Goal: Find contact information: Find contact information

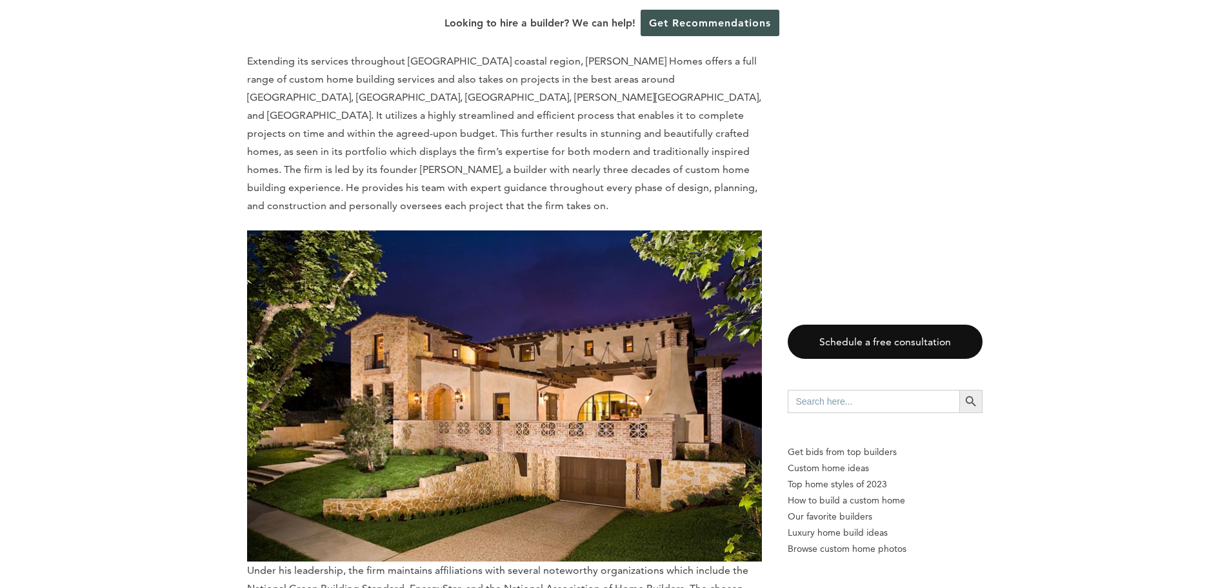
scroll to position [3291, 0]
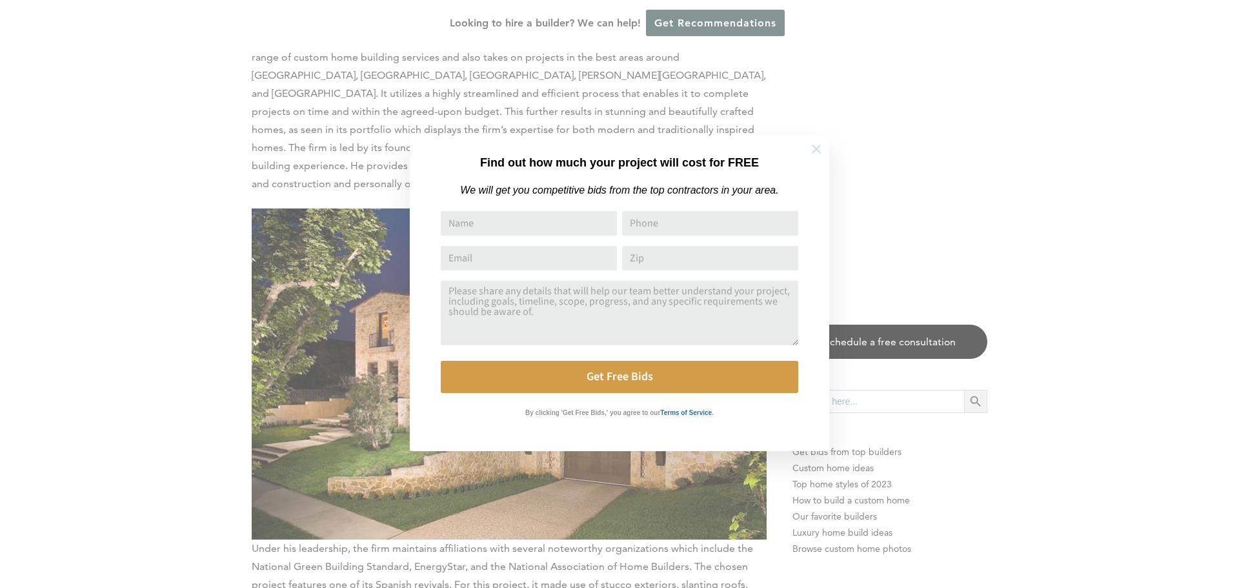
click at [812, 142] on icon at bounding box center [816, 149] width 14 height 14
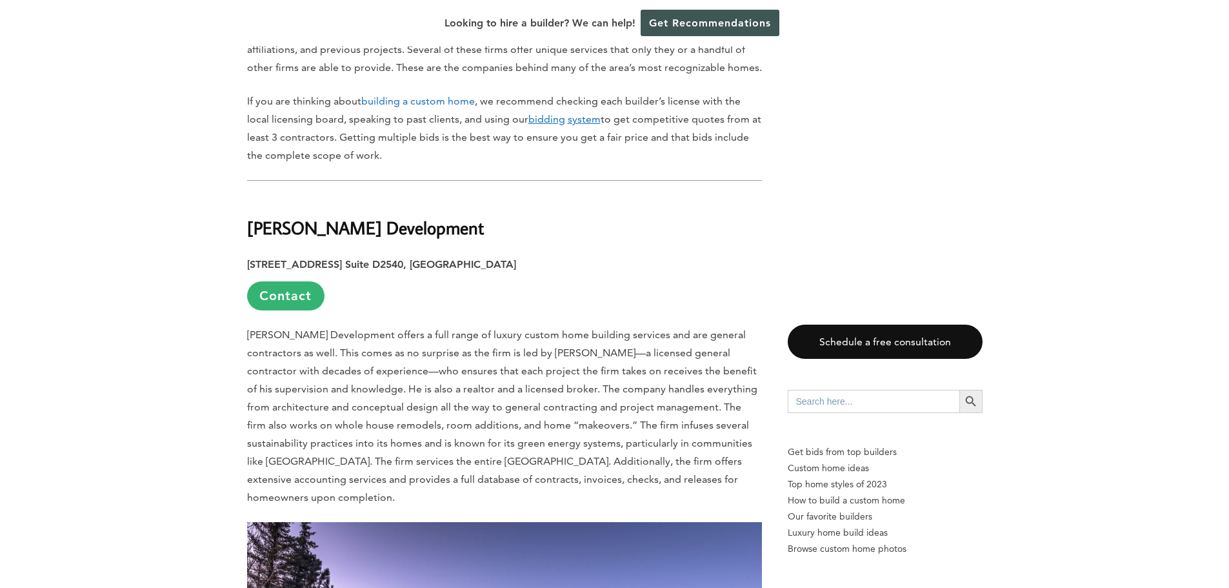
scroll to position [839, 0]
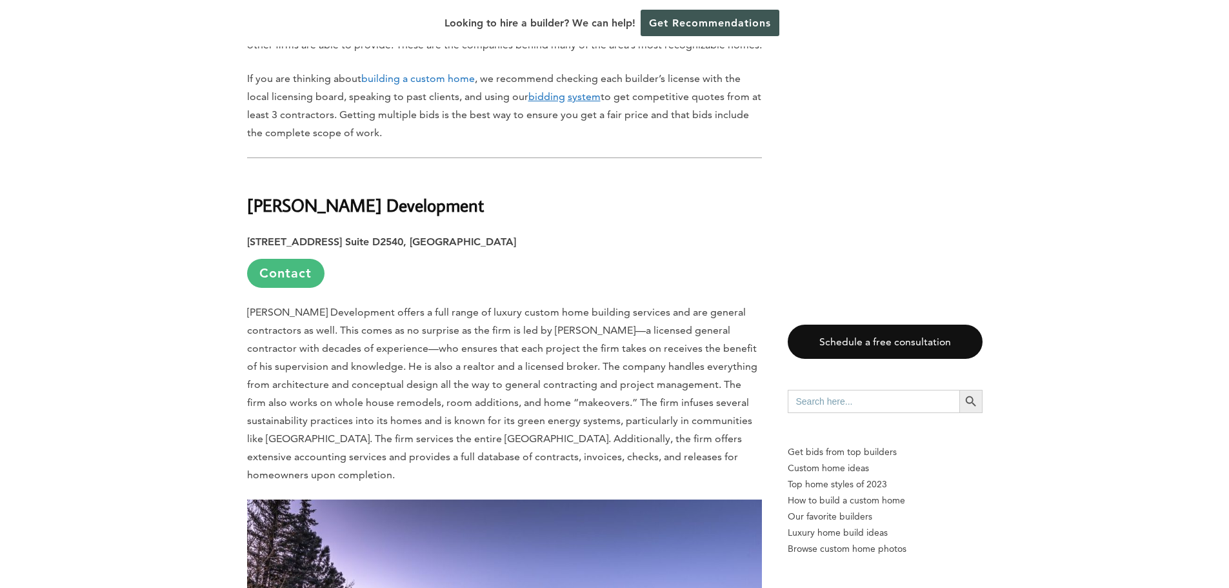
click at [300, 259] on link "Contact" at bounding box center [285, 273] width 77 height 29
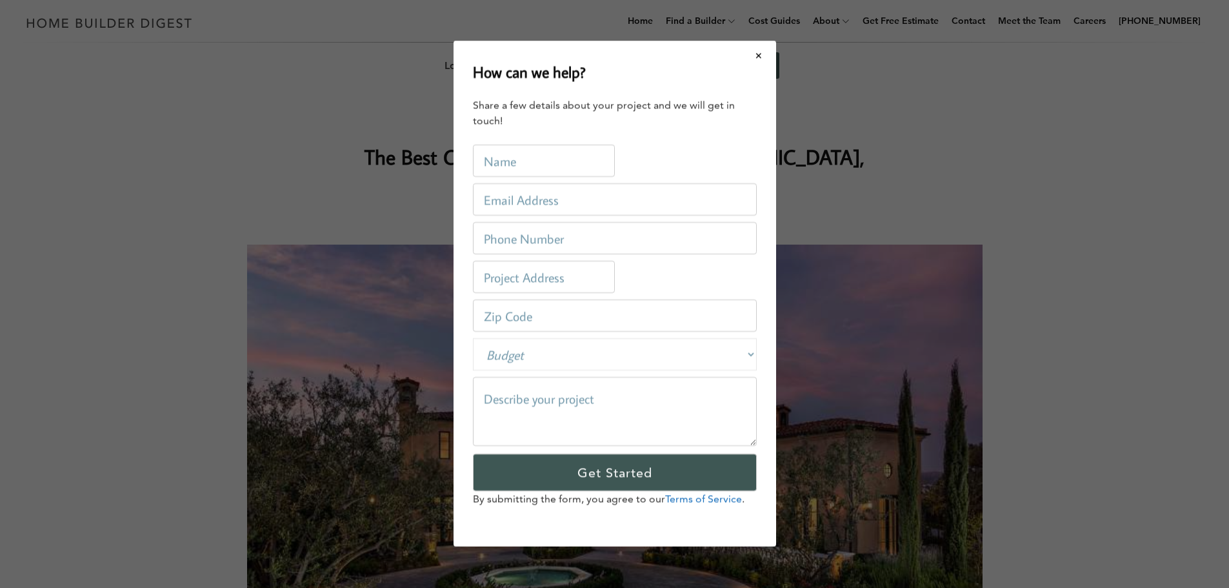
scroll to position [0, 0]
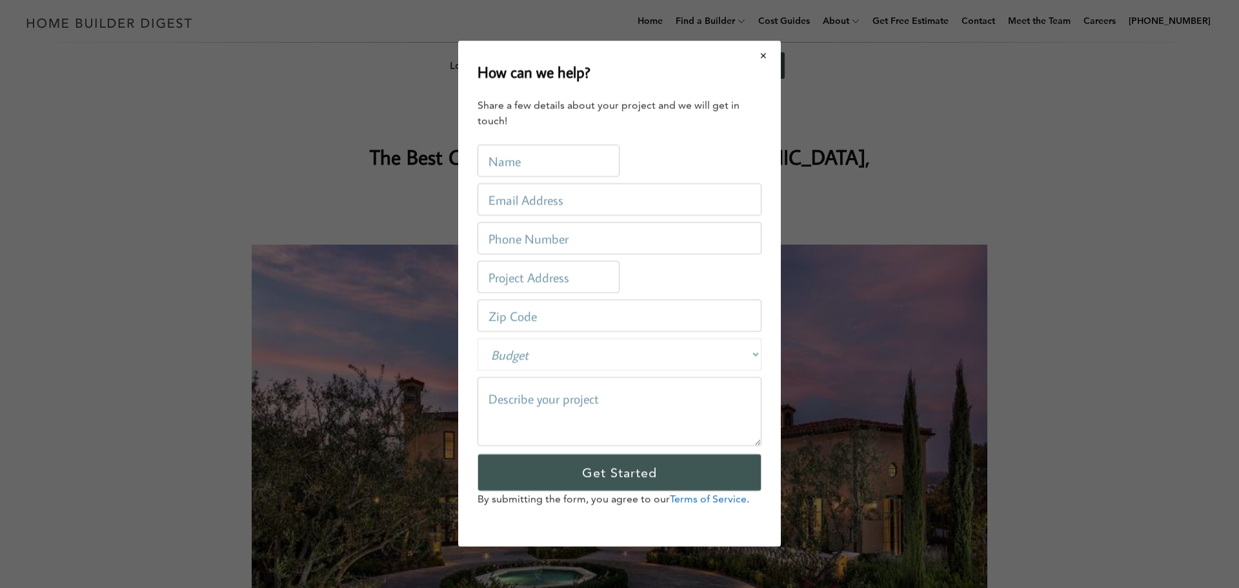
click at [761, 52] on button "Close modal" at bounding box center [764, 55] width 34 height 27
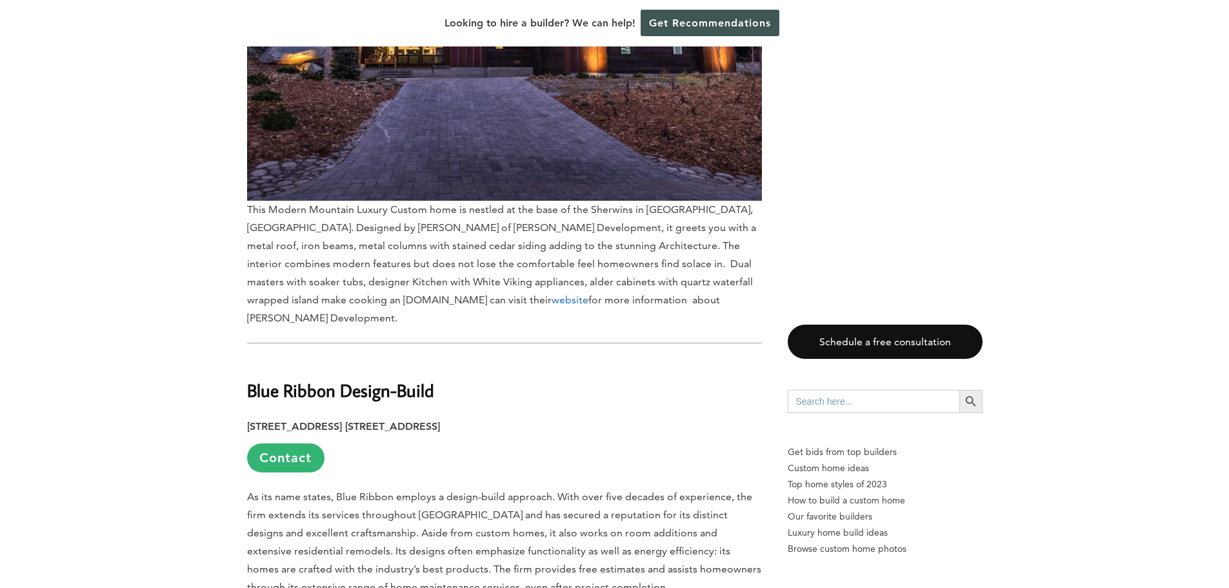
scroll to position [1484, 0]
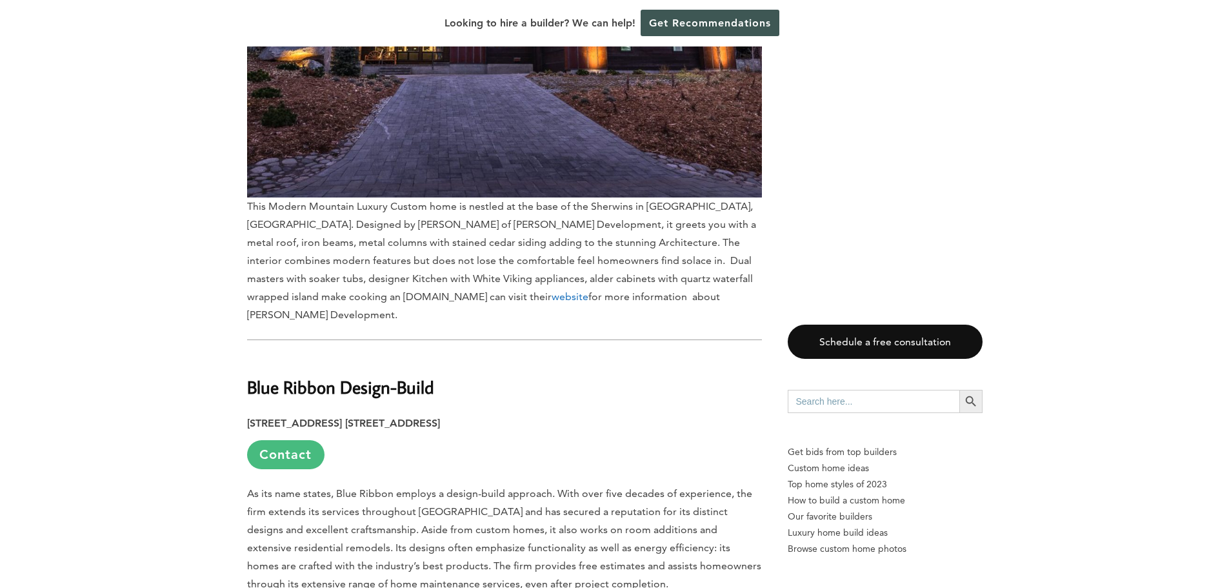
click at [301, 440] on link "Contact" at bounding box center [285, 454] width 77 height 29
click at [0, 0] on div "How can we help? Share a few details about your project and we will get in touc…" at bounding box center [0, 0] width 0 height 0
click at [287, 440] on link "Contact" at bounding box center [285, 454] width 77 height 29
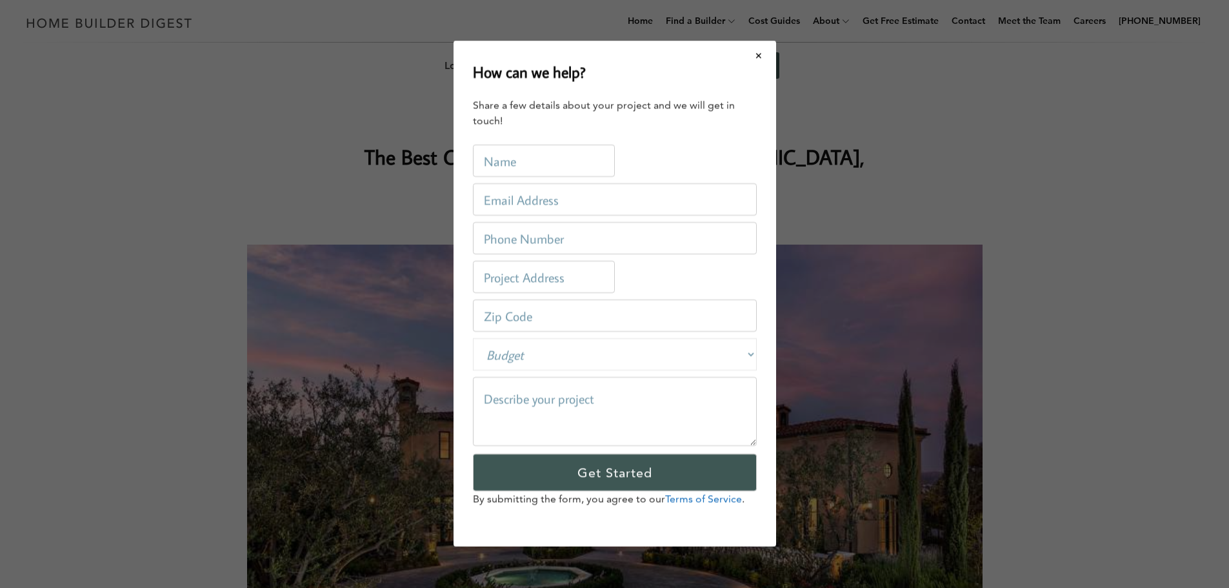
scroll to position [0, 0]
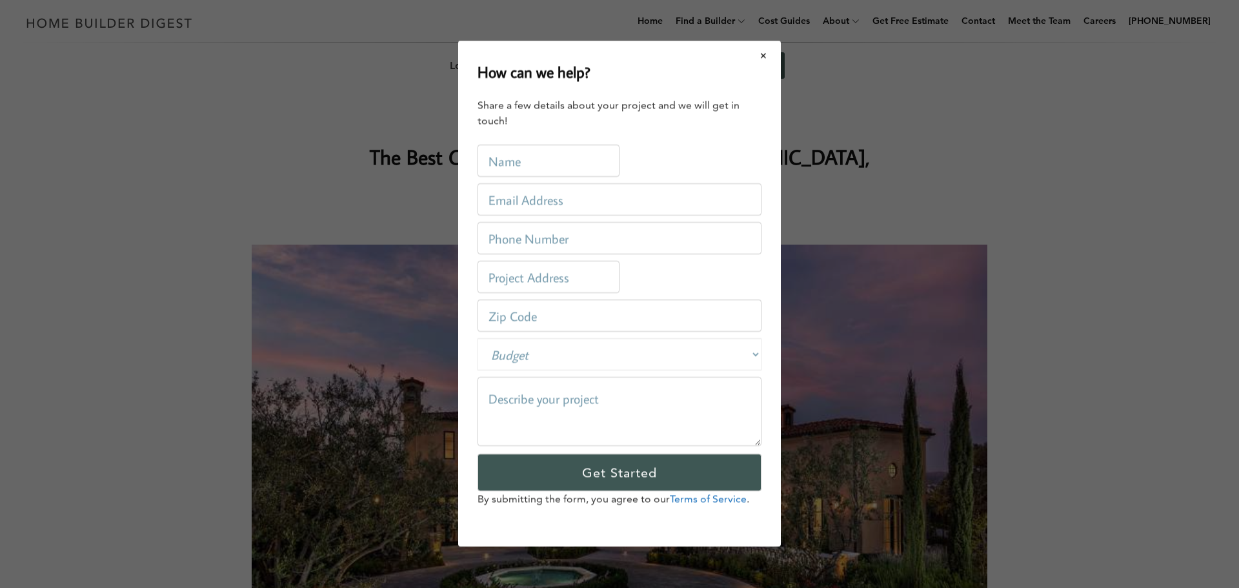
click at [765, 56] on button "Close modal" at bounding box center [764, 55] width 34 height 27
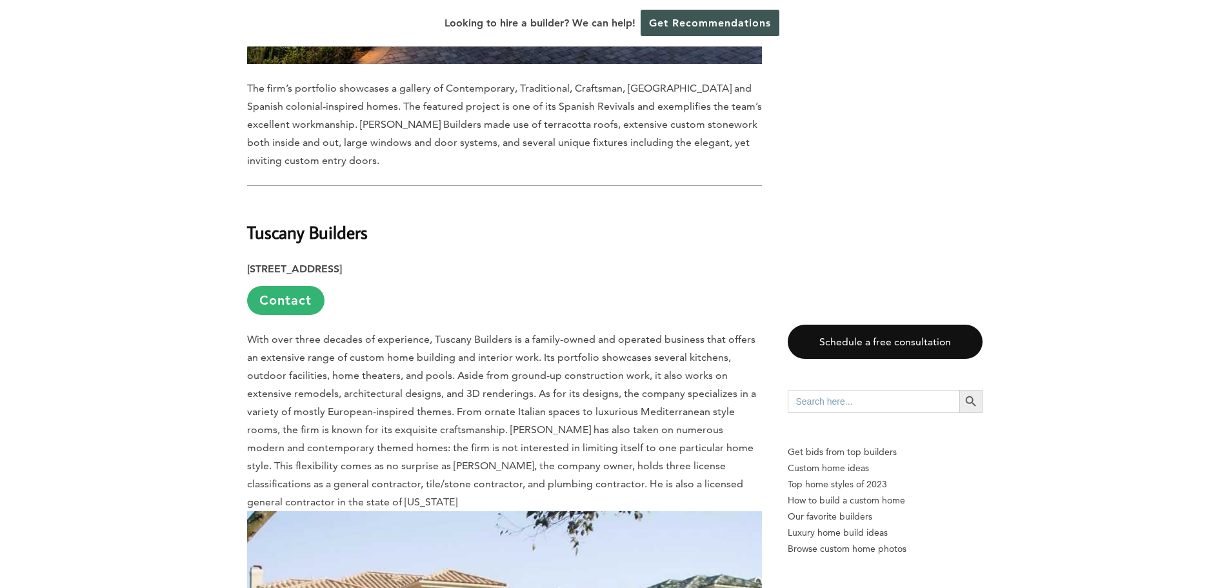
scroll to position [7484, 0]
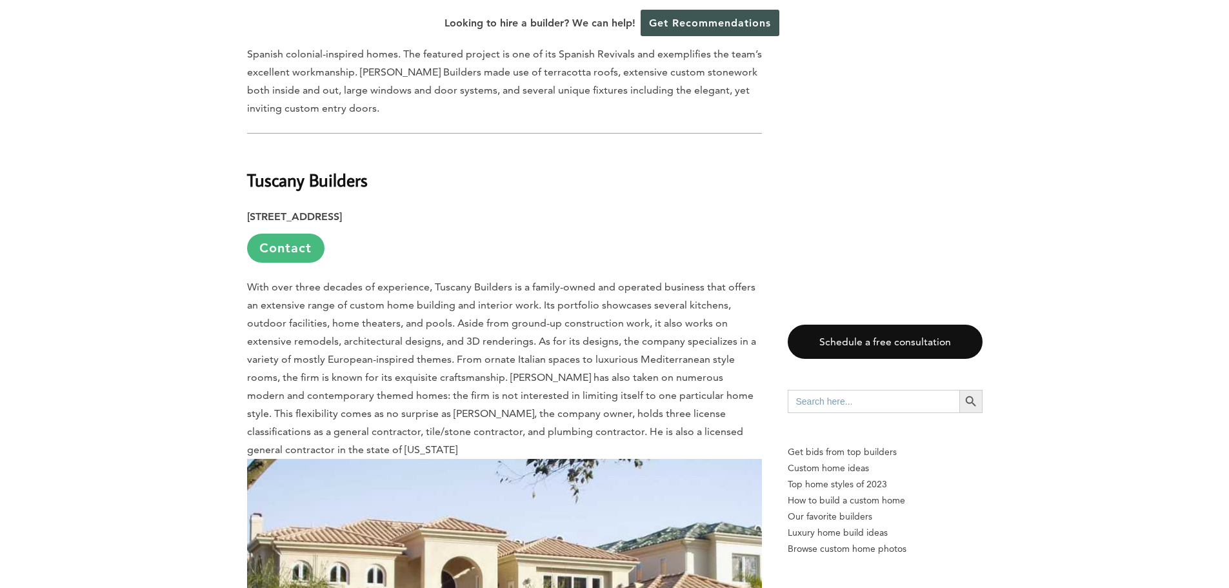
click at [284, 234] on link "Contact" at bounding box center [285, 248] width 77 height 29
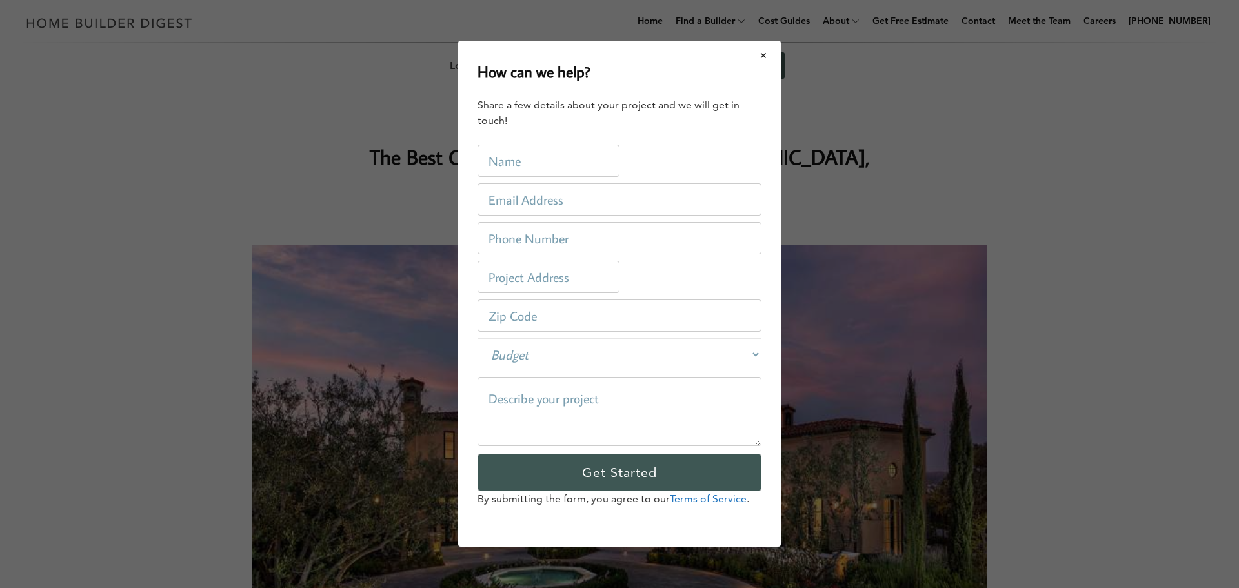
click at [763, 50] on button "Close modal" at bounding box center [764, 55] width 34 height 27
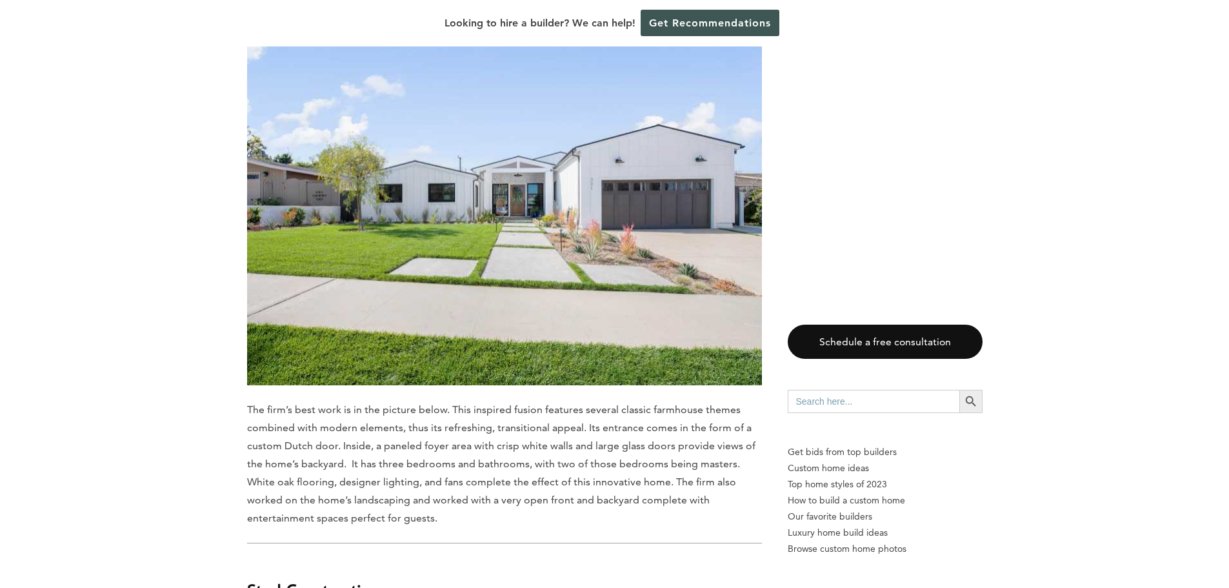
scroll to position [5464, 0]
